Goal: Transaction & Acquisition: Purchase product/service

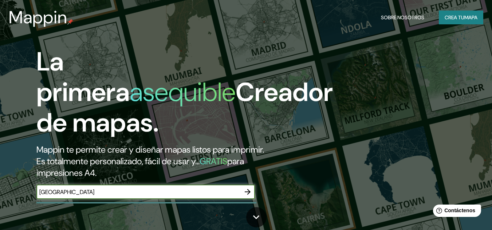
type input "[GEOGRAPHIC_DATA]"
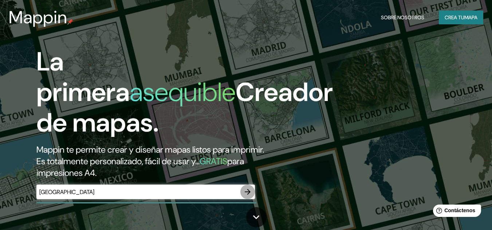
click at [250, 192] on icon "button" at bounding box center [247, 192] width 9 height 9
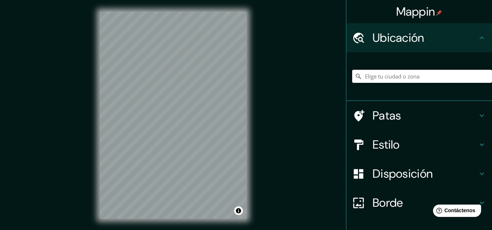
click at [424, 78] on input "Elige tu ciudad o zona" at bounding box center [422, 76] width 140 height 13
type input "[GEOGRAPHIC_DATA], Arica, [GEOGRAPHIC_DATA] y Parinacota 1000000, [GEOGRAPHIC_D…"
click at [162, 230] on html "Mappin Ubicación [GEOGRAPHIC_DATA], [GEOGRAPHIC_DATA], [GEOGRAPHIC_DATA] y [GEO…" at bounding box center [246, 115] width 492 height 230
click at [224, 230] on html "Mappin Ubicación [GEOGRAPHIC_DATA], [GEOGRAPHIC_DATA], [GEOGRAPHIC_DATA] y [GEO…" at bounding box center [246, 115] width 492 height 230
click at [483, 77] on icon "Claro" at bounding box center [486, 77] width 6 height 6
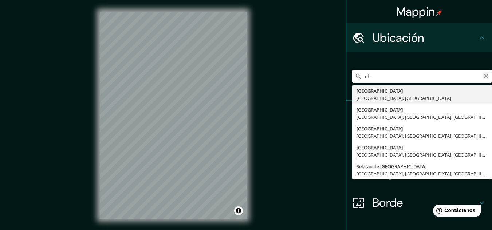
type input "c"
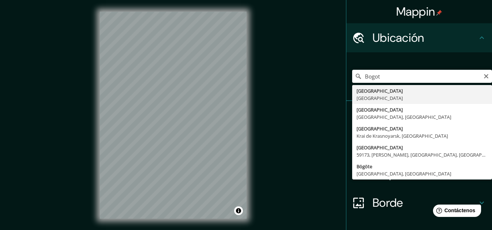
type input "[GEOGRAPHIC_DATA], [GEOGRAPHIC_DATA]"
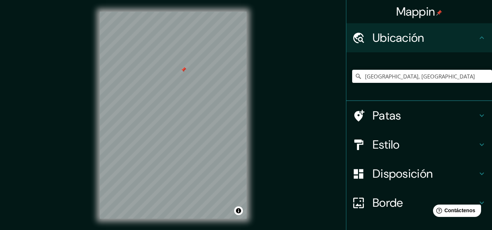
click at [185, 71] on div at bounding box center [184, 70] width 6 height 6
click at [419, 75] on input "[GEOGRAPHIC_DATA], [GEOGRAPHIC_DATA]" at bounding box center [422, 76] width 140 height 13
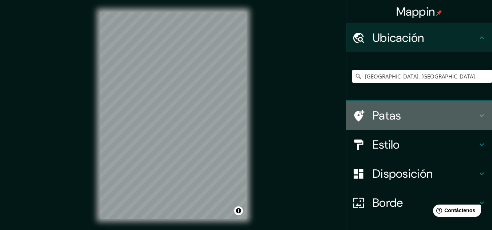
click at [470, 118] on h4 "Patas" at bounding box center [424, 115] width 105 height 15
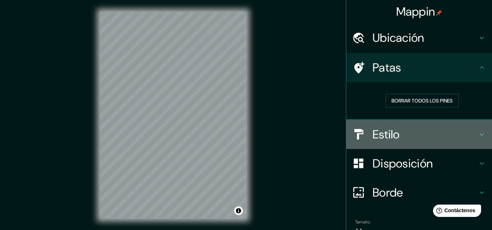
click at [463, 128] on h4 "Estilo" at bounding box center [424, 134] width 105 height 15
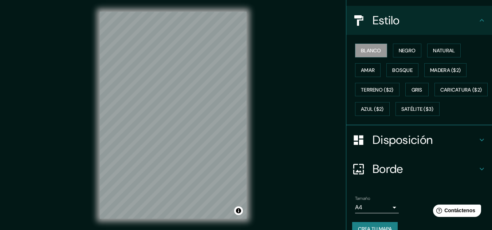
scroll to position [90, 0]
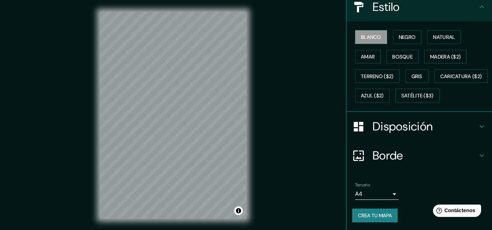
click at [439, 134] on h4 "Disposición" at bounding box center [424, 126] width 105 height 15
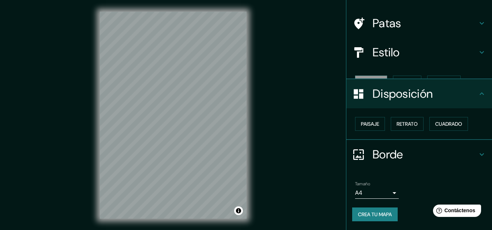
scroll to position [32, 0]
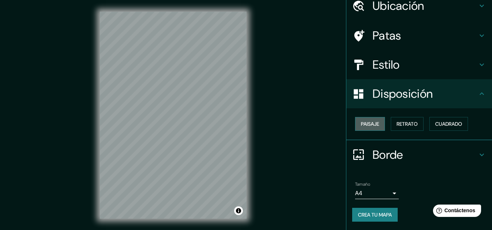
click at [361, 125] on font "Paisaje" at bounding box center [370, 124] width 18 height 7
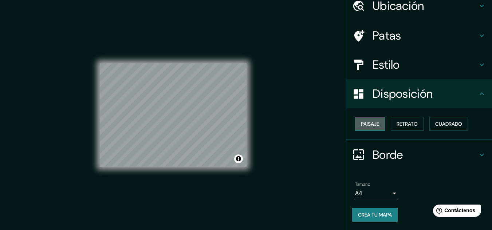
click at [361, 125] on font "Paisaje" at bounding box center [370, 124] width 18 height 7
click at [402, 129] on font "Retrato" at bounding box center [406, 123] width 21 height 9
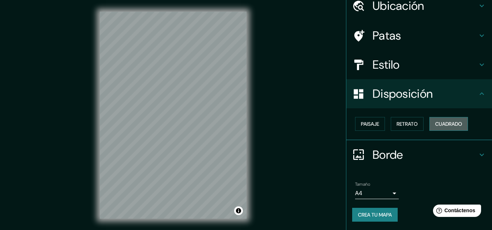
click at [443, 122] on font "Cuadrado" at bounding box center [448, 124] width 27 height 7
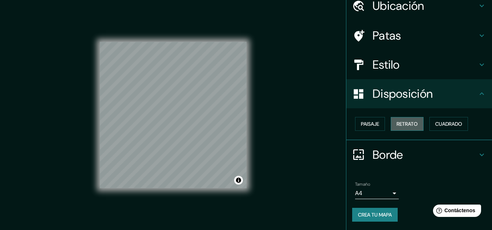
click at [414, 123] on button "Retrato" at bounding box center [407, 124] width 33 height 14
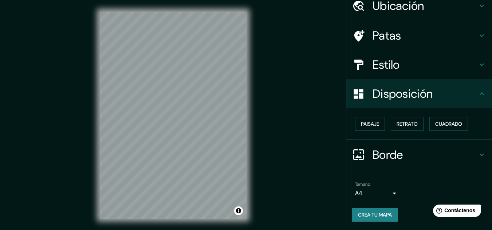
click at [430, 159] on h4 "Borde" at bounding box center [424, 155] width 105 height 15
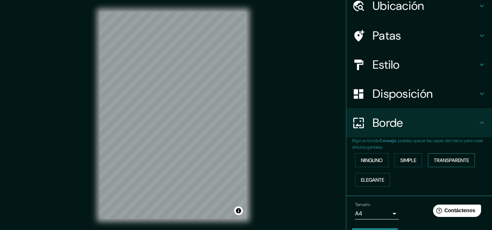
click at [435, 158] on font "Transparente" at bounding box center [451, 160] width 35 height 7
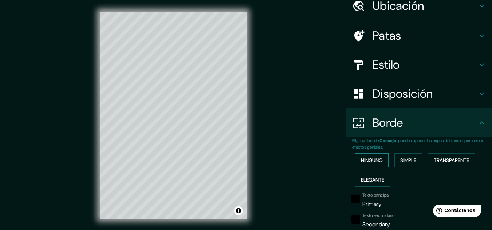
click at [368, 157] on font "Ninguno" at bounding box center [372, 160] width 22 height 9
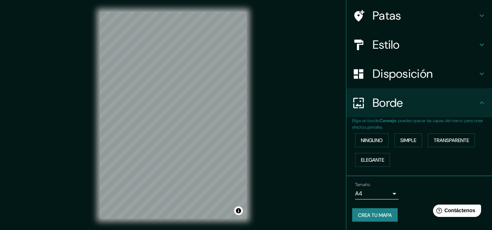
scroll to position [0, 0]
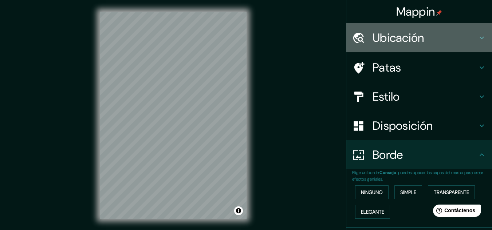
click at [422, 44] on h4 "Ubicación" at bounding box center [424, 38] width 105 height 15
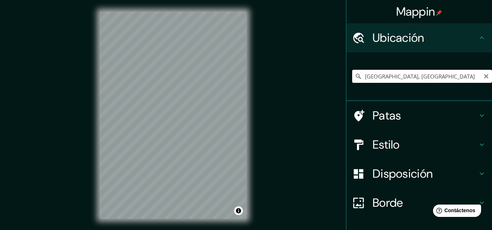
click at [419, 76] on input "[GEOGRAPHIC_DATA], [GEOGRAPHIC_DATA]" at bounding box center [422, 76] width 140 height 13
click at [483, 78] on icon "Claro" at bounding box center [486, 77] width 6 height 6
type input "Universidad, [GEOGRAPHIC_DATA][PERSON_NAME], [US_STATE]"
click at [484, 77] on icon "Claro" at bounding box center [486, 76] width 4 height 4
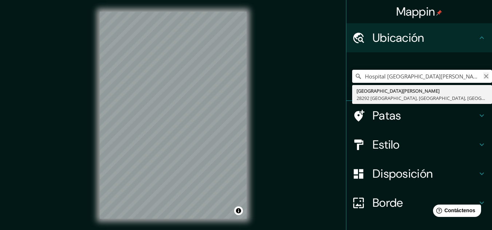
type input "Hospital [GEOGRAPHIC_DATA][PERSON_NAME]"
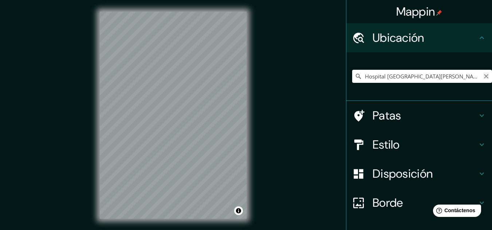
click at [484, 78] on icon "Claro" at bounding box center [486, 76] width 4 height 4
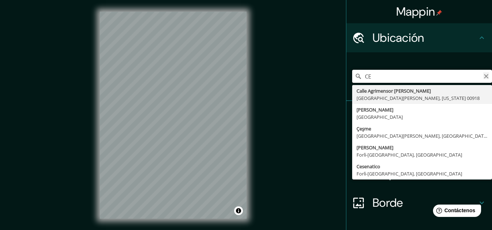
type input "C"
